Goal: Find specific page/section: Find specific page/section

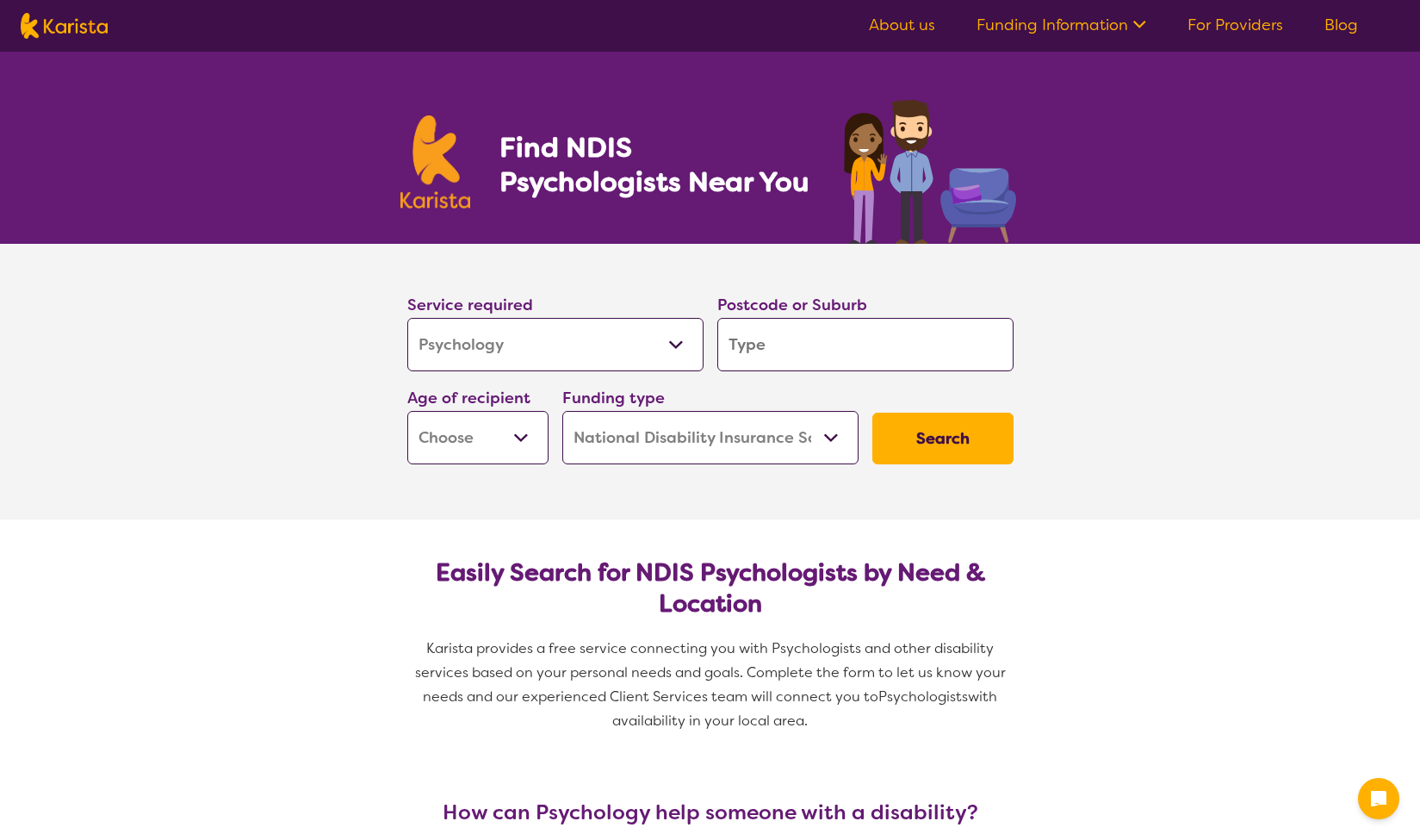
select select "Psychology"
select select "NDIS"
select select "Psychology"
select select "NDIS"
drag, startPoint x: 0, startPoint y: 0, endPoint x: 785, endPoint y: 365, distance: 865.7
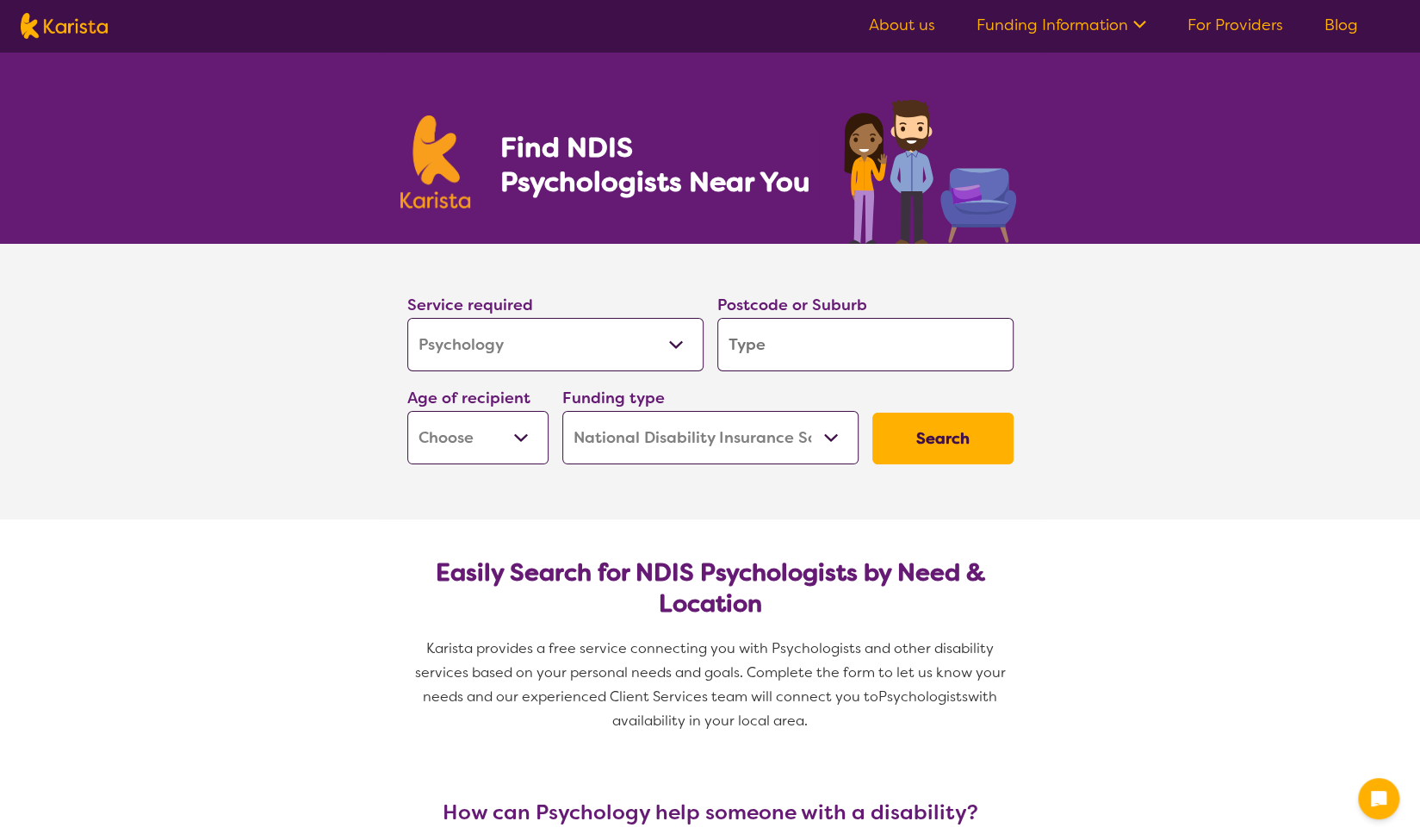
click at [785, 365] on input "search" at bounding box center [866, 344] width 296 height 53
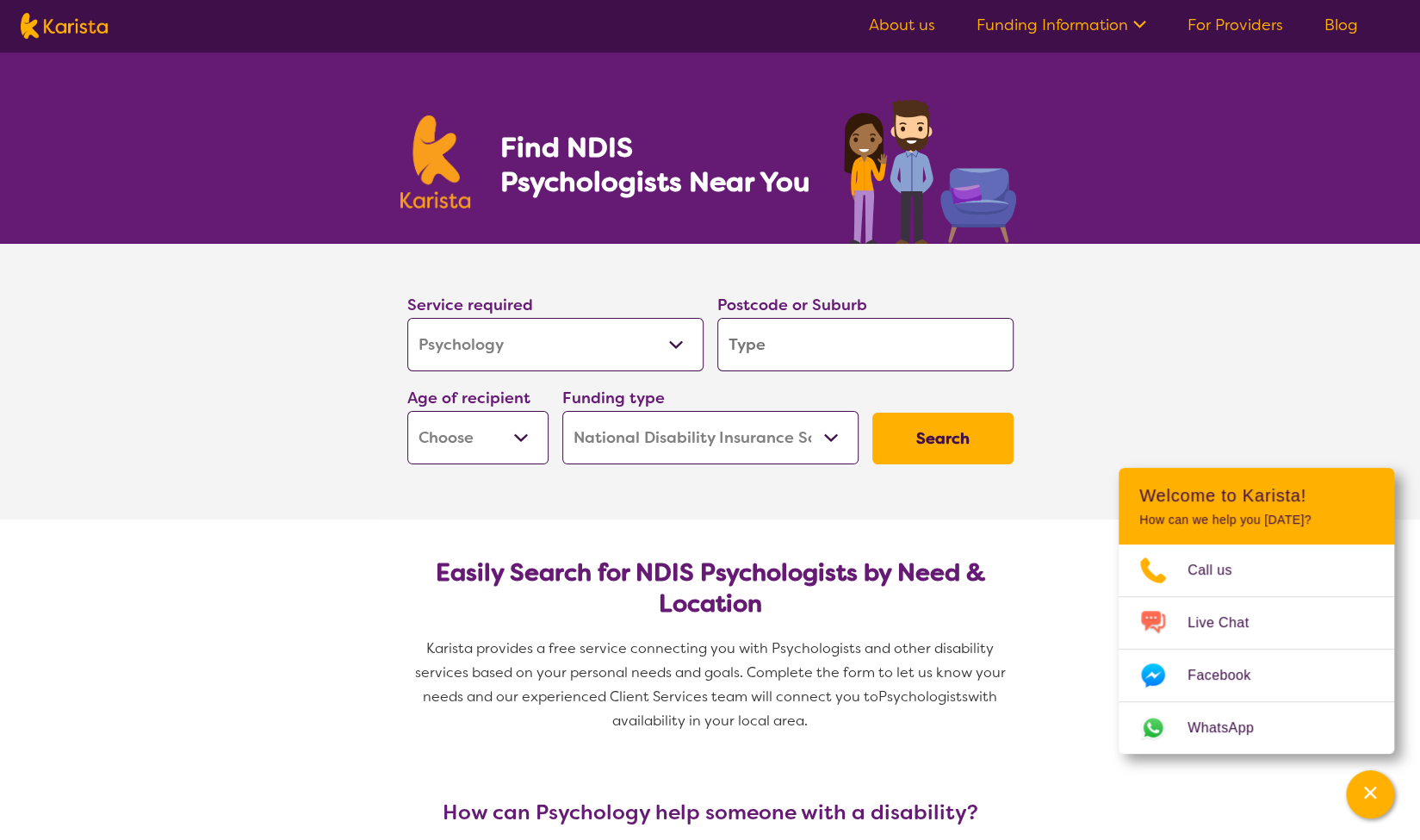
click at [460, 440] on select "Early Childhood - 0 to 9 Child - 10 to 11 Adolescent - 12 to 17 Adult - 18 to 6…" at bounding box center [478, 437] width 142 height 53
select select "CH"
click at [407, 411] on select "Early Childhood - 0 to 9 Child - 10 to 11 Adolescent - 12 to 17 Adult - 18 to 6…" at bounding box center [478, 437] width 142 height 53
select select "CH"
click at [955, 435] on button "Search" at bounding box center [944, 438] width 142 height 51
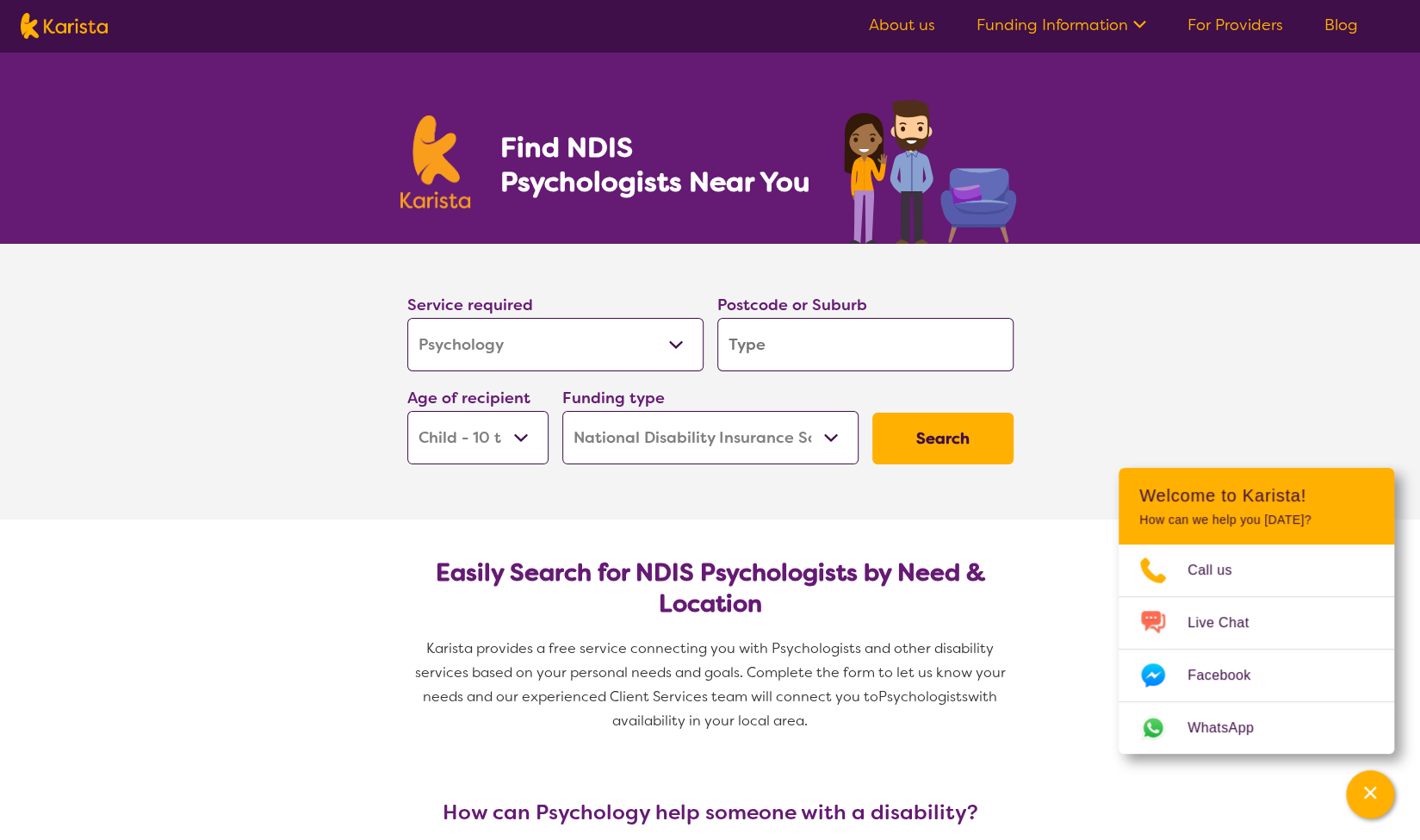
click at [809, 339] on input "search" at bounding box center [866, 344] width 296 height 53
